Goal: Task Accomplishment & Management: Manage account settings

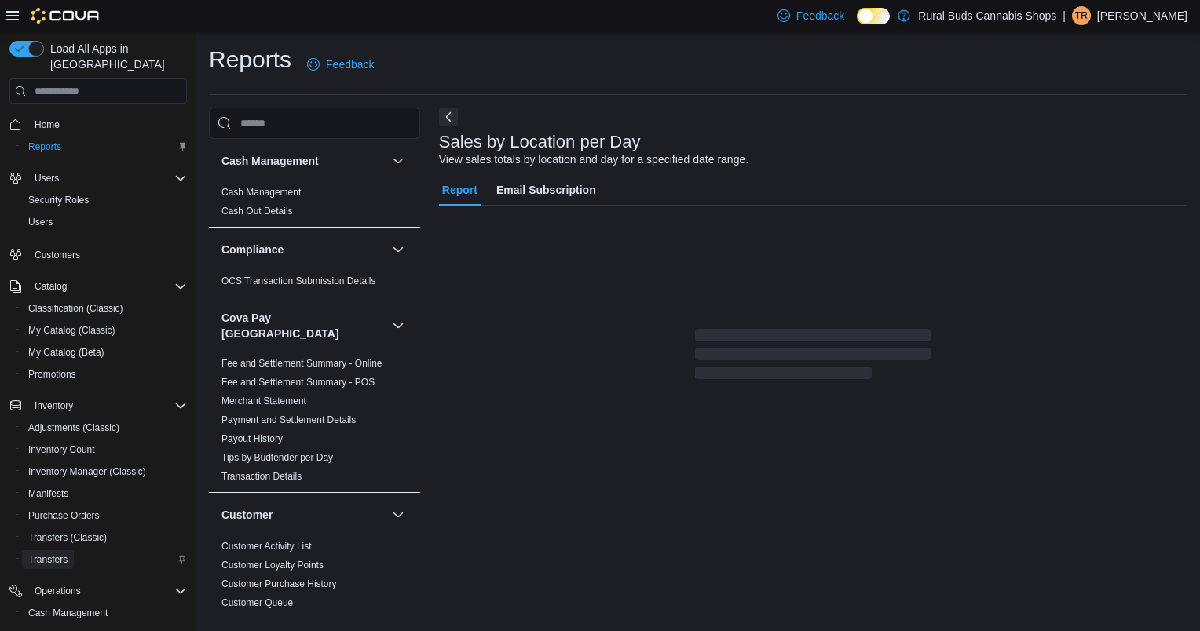
click at [57, 554] on span "Transfers" at bounding box center [47, 560] width 39 height 13
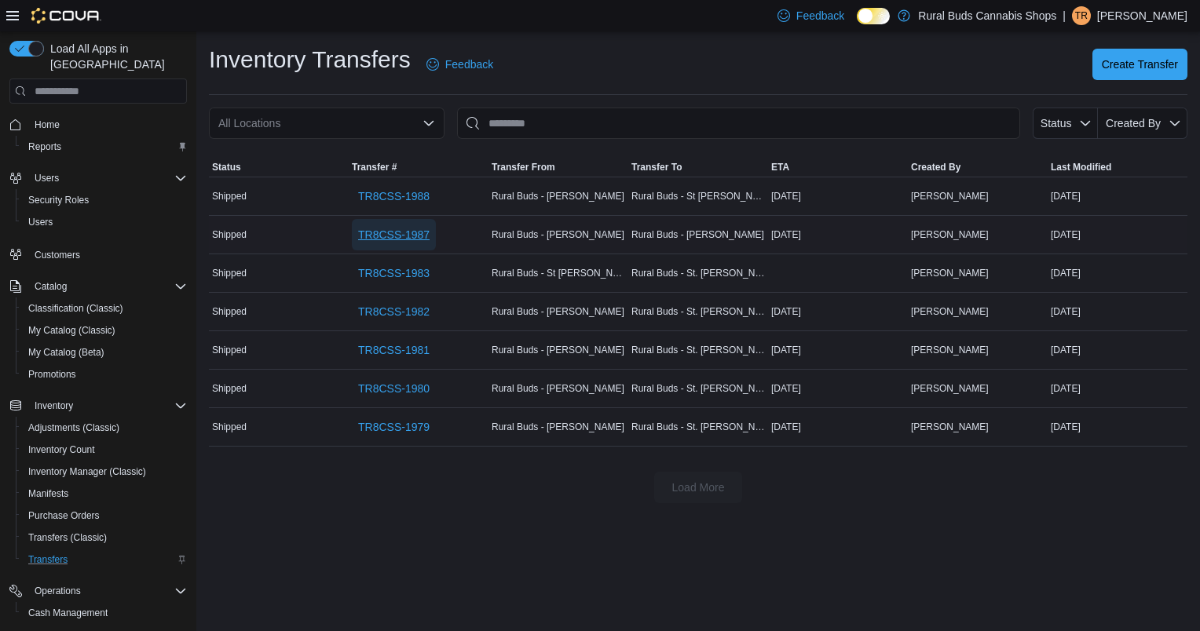
click at [402, 239] on span "TR8CSS-1987" at bounding box center [393, 235] width 71 height 16
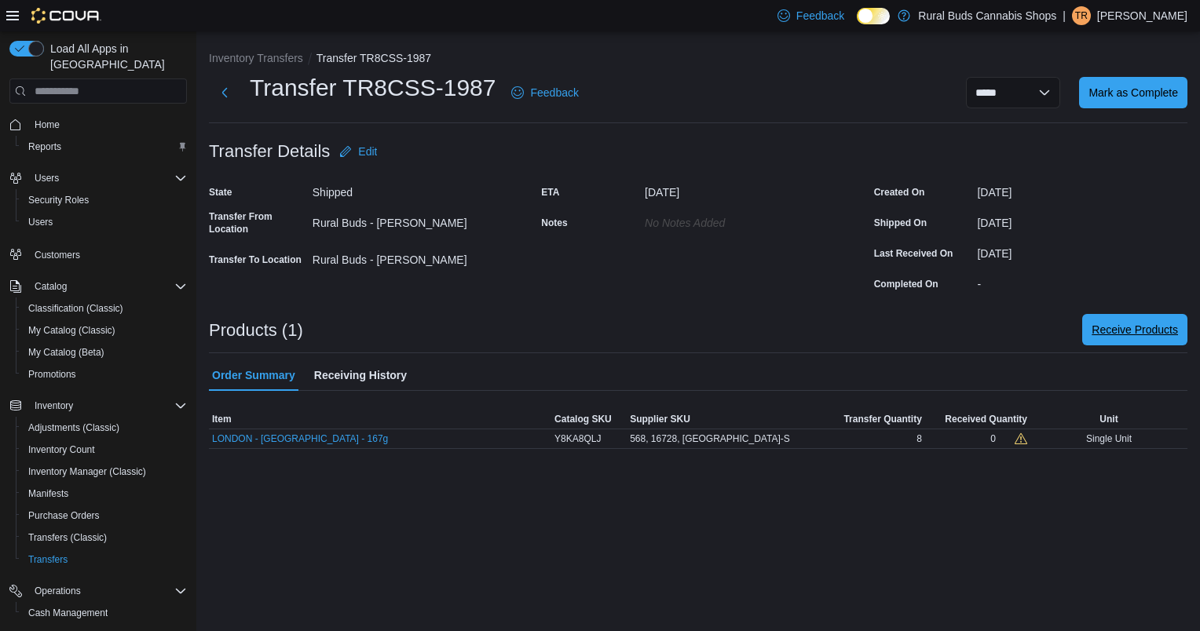
click at [1153, 336] on span "Receive Products" at bounding box center [1135, 330] width 86 height 16
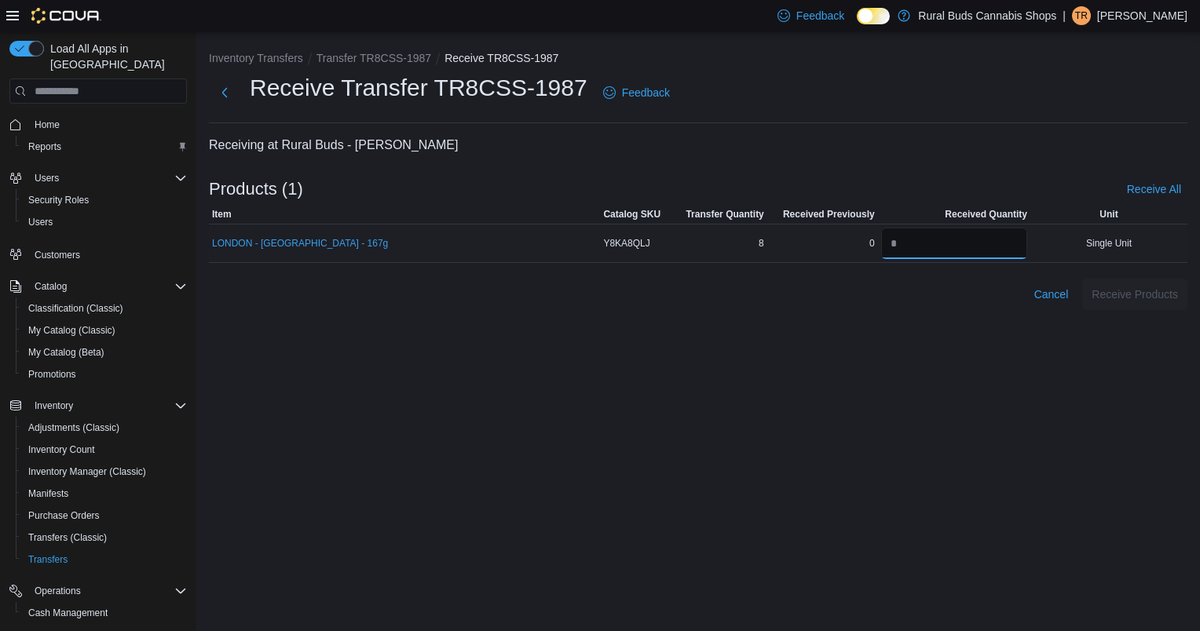
click at [987, 235] on input "number" at bounding box center [954, 243] width 146 height 31
type input "*"
click at [1112, 333] on div "Inventory Transfers Transfer TR8CSS-1987 Receive TR8CSS-1987 Receive Transfer T…" at bounding box center [698, 331] width 1004 height 600
click at [1118, 301] on span "Receive Products" at bounding box center [1135, 294] width 86 height 16
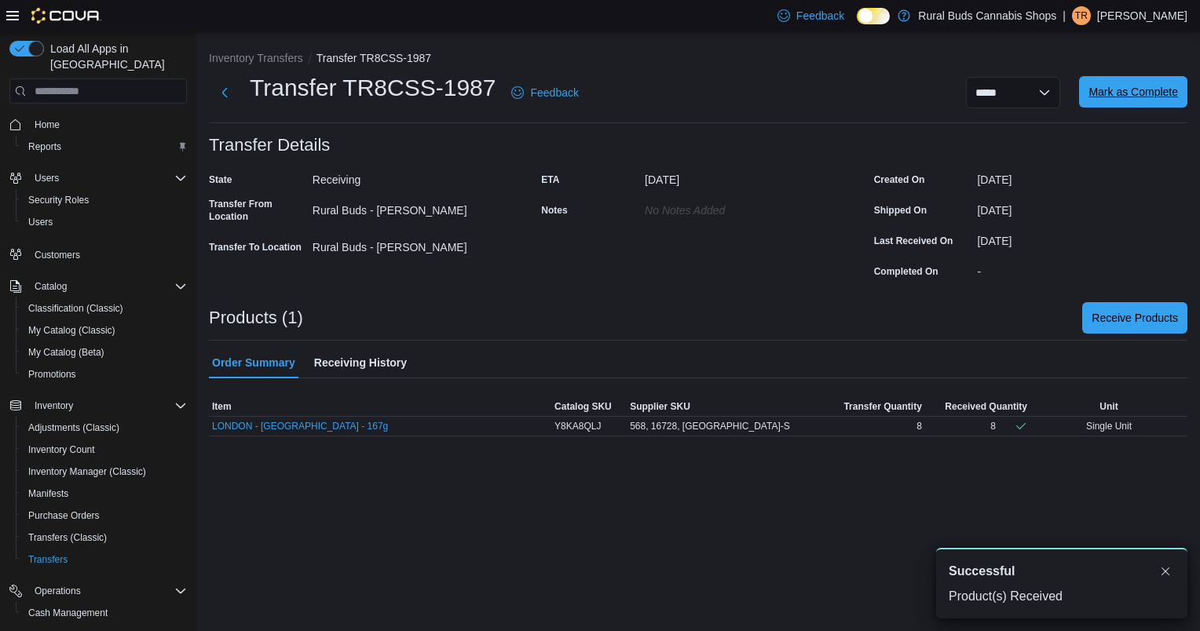
click at [1128, 92] on span "Mark as Complete" at bounding box center [1134, 92] width 90 height 16
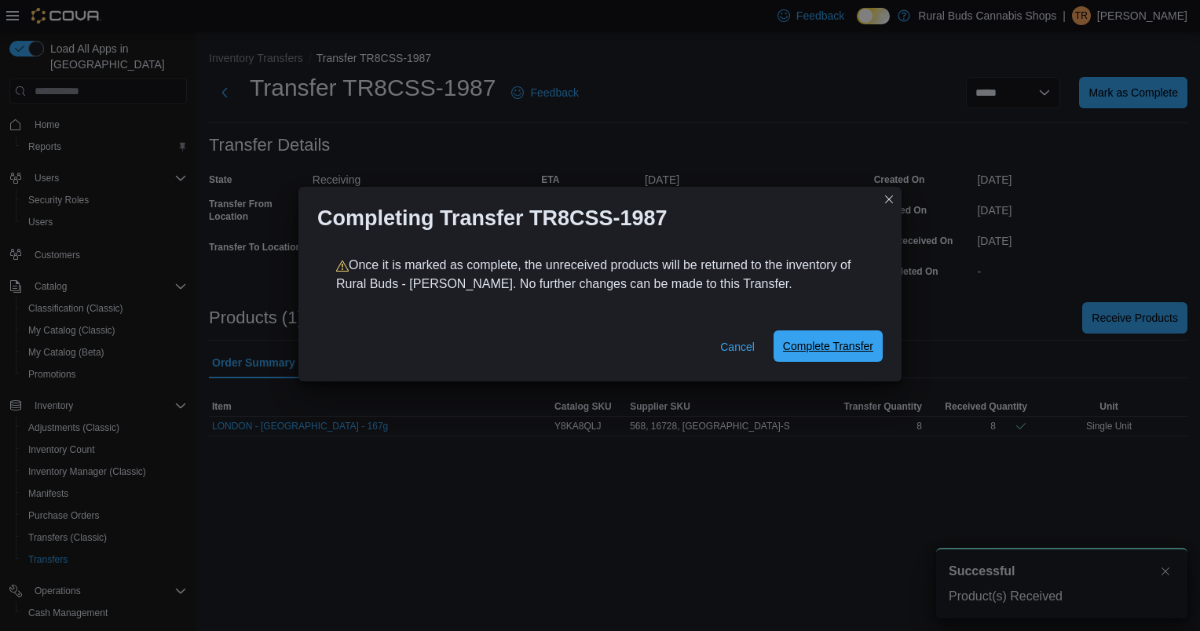
click at [825, 350] on span "Complete Transfer" at bounding box center [828, 347] width 90 height 16
